Goal: Task Accomplishment & Management: Manage account settings

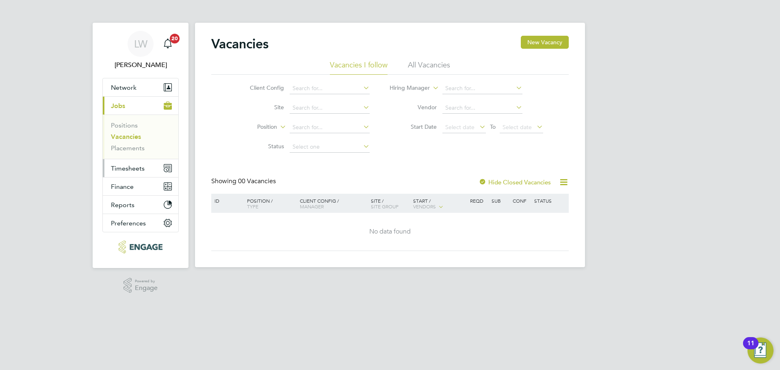
click at [126, 169] on span "Timesheets" at bounding box center [128, 169] width 34 height 8
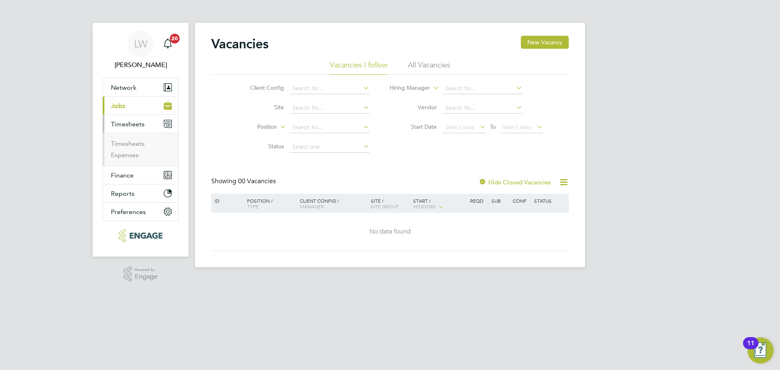
click at [130, 108] on button "Current page: Jobs" at bounding box center [141, 106] width 76 height 18
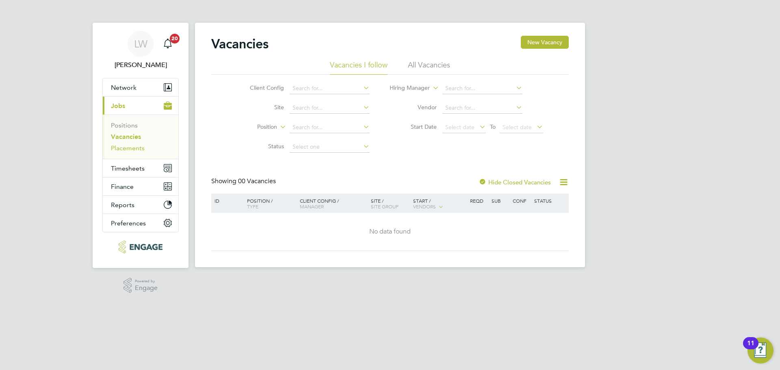
click at [131, 146] on link "Placements" at bounding box center [128, 148] width 34 height 8
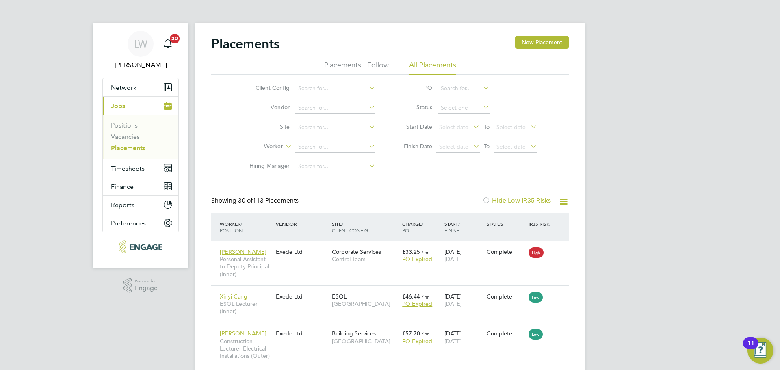
click at [306, 154] on li "Worker" at bounding box center [309, 147] width 153 height 20
click at [316, 147] on input at bounding box center [335, 146] width 80 height 11
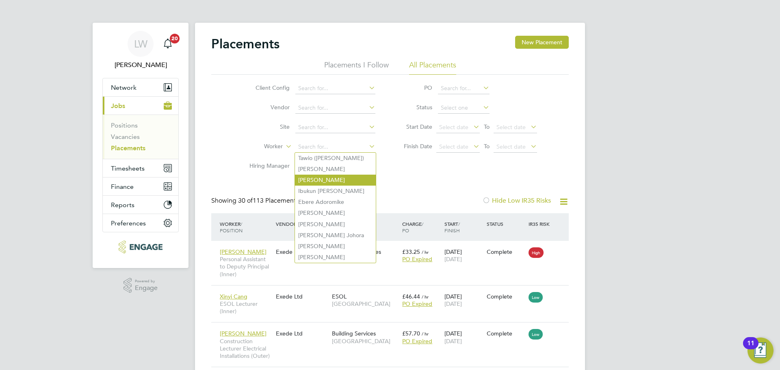
click at [317, 180] on li "[PERSON_NAME]" at bounding box center [335, 180] width 81 height 11
type input "[PERSON_NAME]"
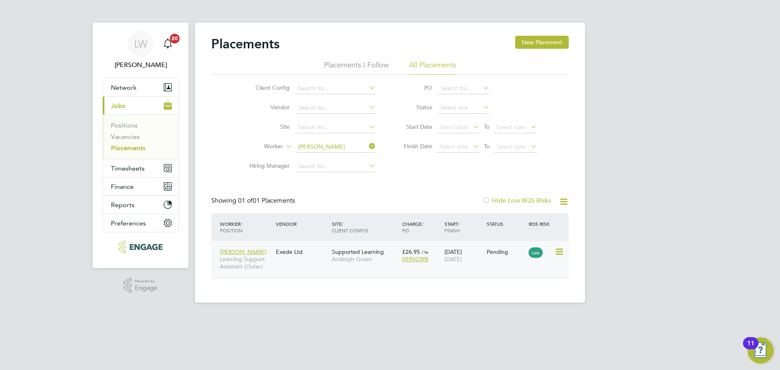
click at [300, 264] on div "[PERSON_NAME] Learning Support Assistant (Outer) Exede Ltd Supported Learning A…" at bounding box center [390, 259] width 358 height 37
click at [285, 266] on div "[PERSON_NAME] Learning Support Assistant (Outer) Exede Ltd Supported Learning A…" at bounding box center [390, 259] width 358 height 37
click at [285, 264] on div "[PERSON_NAME] Learning Support Assistant (Outer) Exede Ltd Supported Learning A…" at bounding box center [390, 259] width 358 height 37
click at [298, 257] on div "Exede Ltd" at bounding box center [302, 251] width 56 height 15
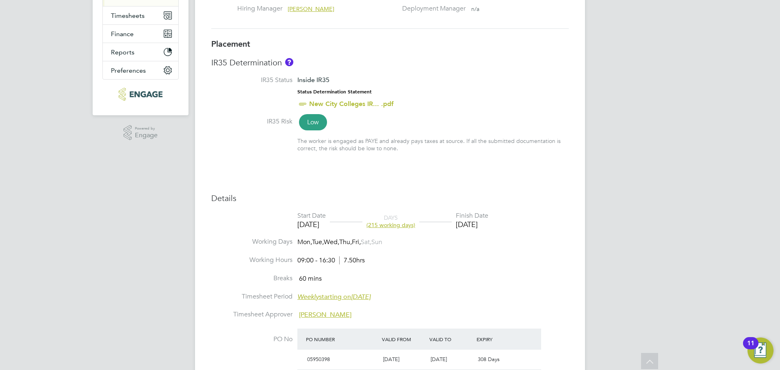
scroll to position [15, 0]
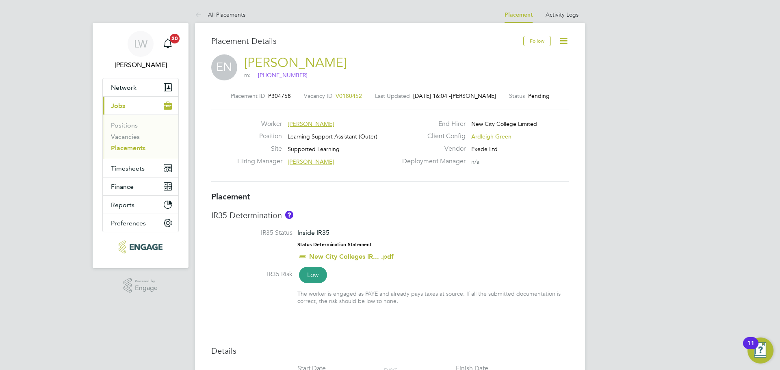
click at [562, 43] on icon at bounding box center [564, 41] width 10 height 10
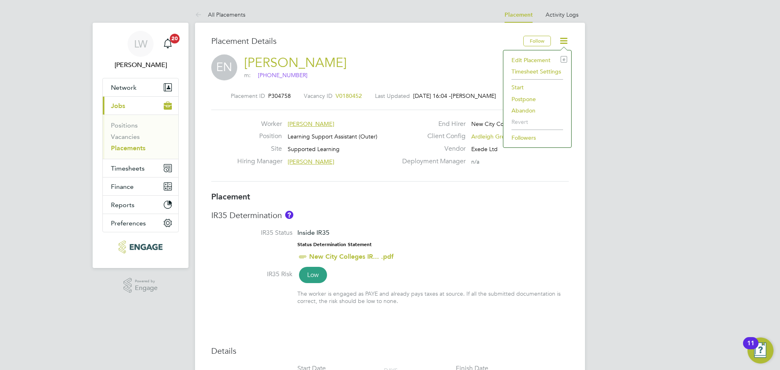
click at [525, 60] on li "Edit Placement e" at bounding box center [538, 59] width 60 height 11
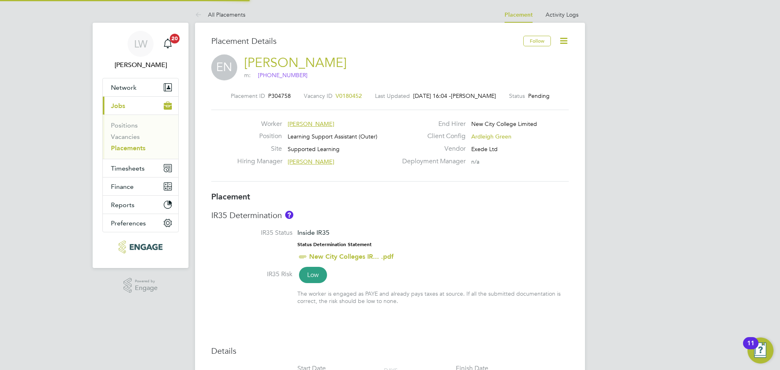
type input "Karen Marcelline"
type input "[DATE]"
type input "09:00"
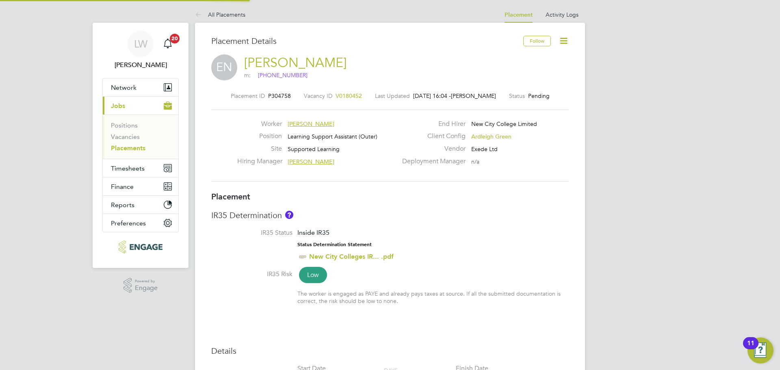
type input "16:30"
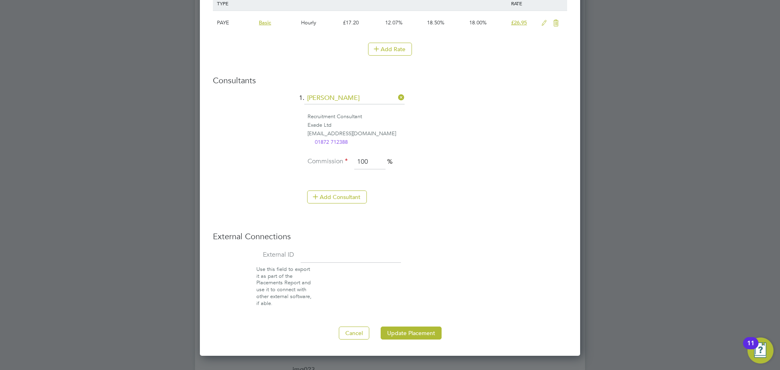
click at [331, 245] on div "External Connections External ID Use this field to export it as part of the Pla…" at bounding box center [390, 269] width 354 height 76
click at [351, 255] on input at bounding box center [351, 255] width 100 height 15
type input "18075"
click at [432, 333] on button "Update Placement" at bounding box center [411, 333] width 61 height 13
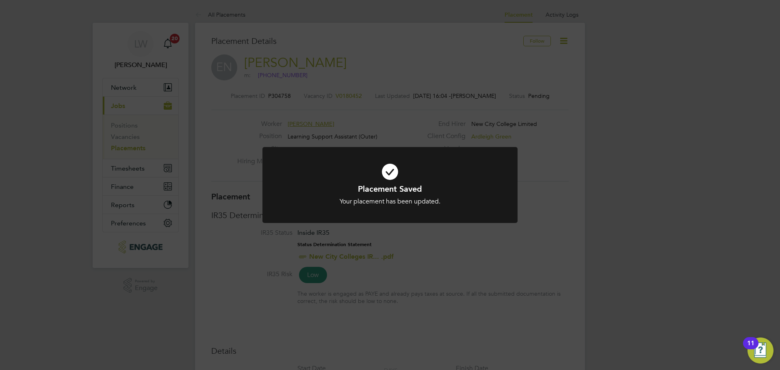
click at [433, 69] on div "Placement Saved Your placement has been updated. Cancel Okay" at bounding box center [390, 185] width 780 height 370
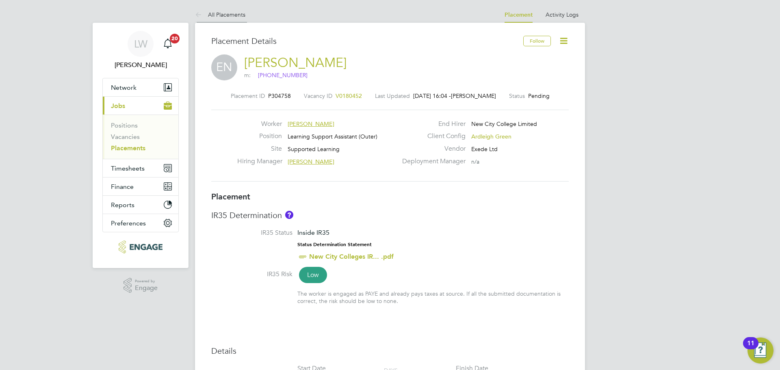
click at [218, 11] on link "All Placements" at bounding box center [220, 14] width 50 height 7
